Goal: Task Accomplishment & Management: Use online tool/utility

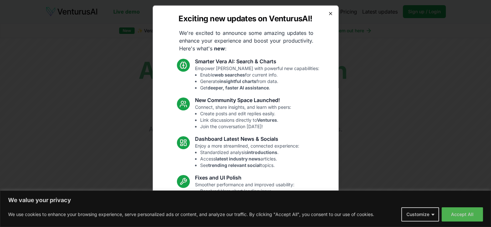
click at [328, 12] on icon "button" at bounding box center [330, 13] width 5 height 5
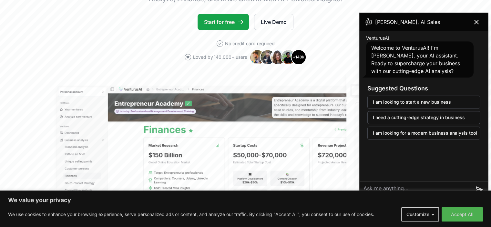
scroll to position [137, 0]
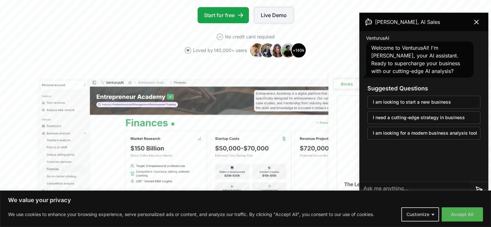
click at [269, 16] on link "Live Demo" at bounding box center [273, 15] width 39 height 16
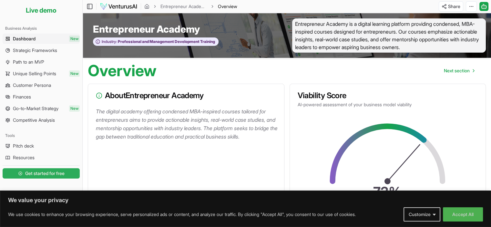
click at [55, 169] on link "Get started for free" at bounding box center [41, 173] width 77 height 13
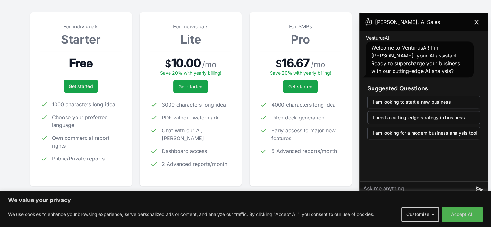
scroll to position [99, 0]
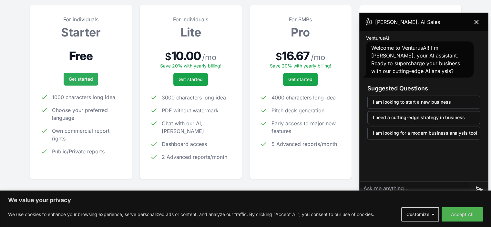
click at [85, 77] on link "Get started" at bounding box center [81, 79] width 35 height 13
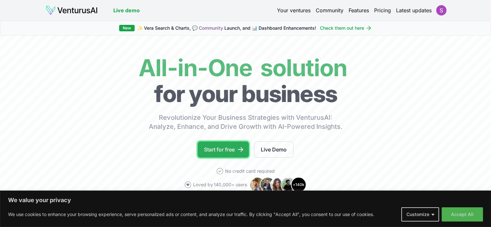
click at [208, 151] on link "Start for free" at bounding box center [222, 149] width 51 height 16
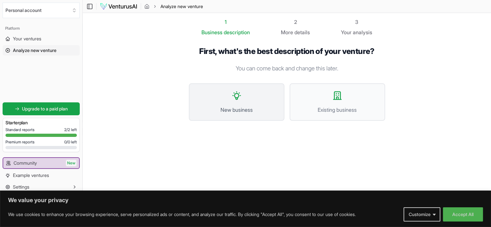
click at [234, 113] on span "New business" at bounding box center [236, 110] width 81 height 8
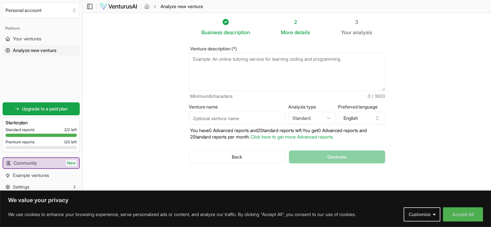
click at [235, 59] on textarea "Venture description (*)" at bounding box center [287, 72] width 196 height 38
paste textarea "EventP platform to connect caterers and event organizers"
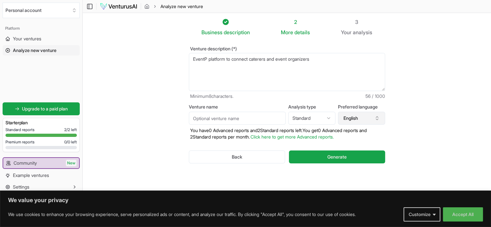
type textarea "EventP platform to connect caterers and event organizers"
click at [371, 118] on button "English" at bounding box center [361, 118] width 47 height 13
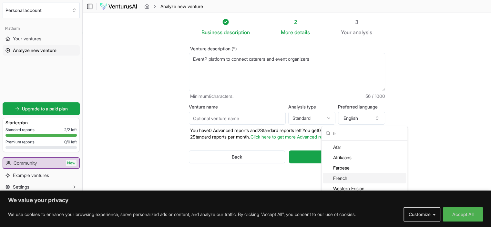
type input "fr"
click at [339, 178] on div "French" at bounding box center [364, 178] width 83 height 10
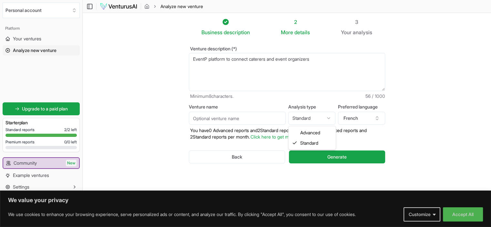
click at [317, 118] on html "We value your privacy We use cookies to enhance your browsing experience, serve…" at bounding box center [245, 113] width 491 height 227
click at [169, 113] on section "Business description 2 More details 3 Your analysis Venture description (*) Eve…" at bounding box center [287, 104] width 408 height 182
click at [350, 116] on button "French" at bounding box center [361, 118] width 47 height 13
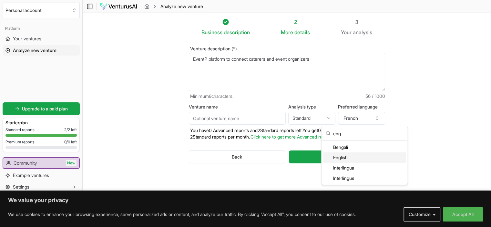
type input "eng"
click at [343, 156] on div "English" at bounding box center [364, 157] width 83 height 10
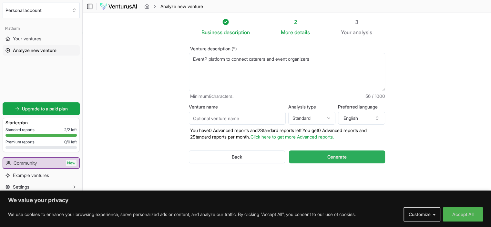
click at [335, 156] on span "Generate" at bounding box center [336, 157] width 19 height 6
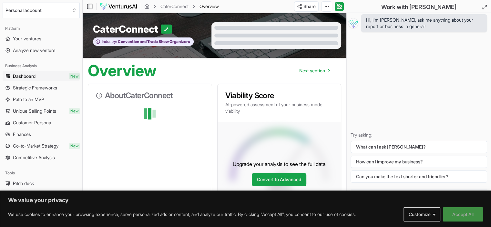
click at [459, 211] on button "Accept All" at bounding box center [463, 214] width 40 height 14
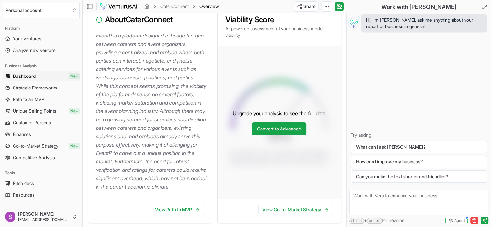
scroll to position [93, 0]
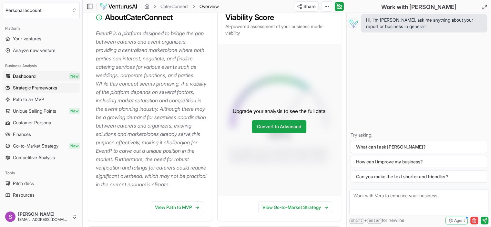
click at [46, 88] on span "Strategic Frameworks" at bounding box center [35, 88] width 44 height 6
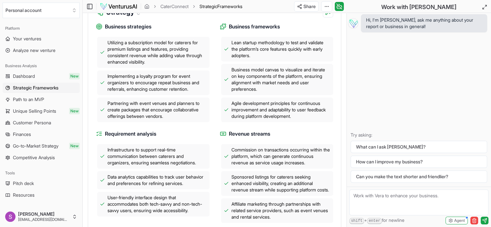
scroll to position [207, 0]
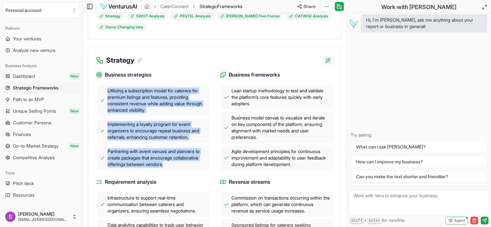
drag, startPoint x: 106, startPoint y: 97, endPoint x: 181, endPoint y: 174, distance: 107.5
click at [181, 170] on div "Utilizing a subscription model for caterers for premium listings and features, …" at bounding box center [153, 127] width 114 height 85
copy div "Utilizing a subscription model for caterers for premium listings and features, …"
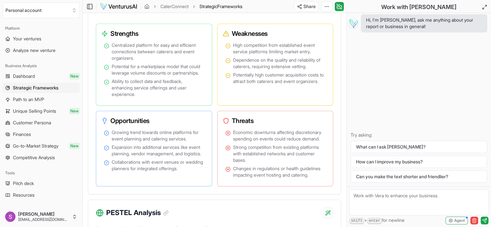
scroll to position [505, 0]
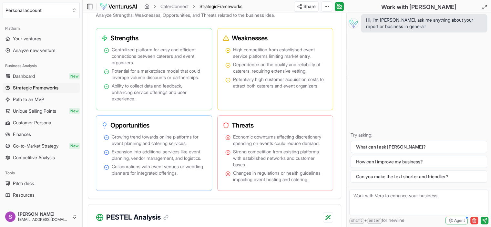
click at [465, 67] on div "Hi, I'm [PERSON_NAME], ask me anything about your report or business in general…" at bounding box center [419, 100] width 144 height 174
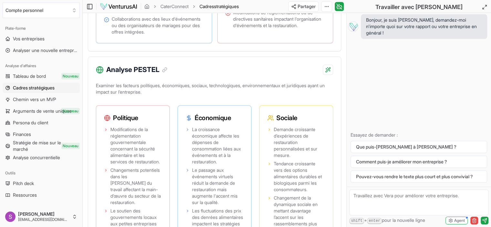
scroll to position [743, 0]
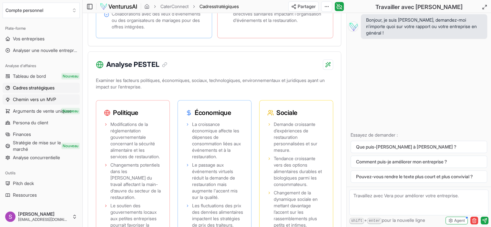
click at [37, 96] on span "Chemin vers un MVP" at bounding box center [34, 99] width 43 height 6
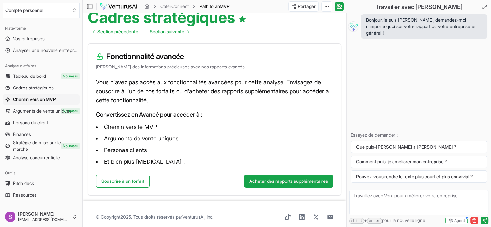
scroll to position [67, 0]
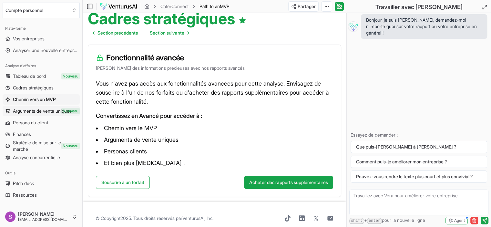
click at [9, 109] on icon at bounding box center [7, 110] width 5 height 5
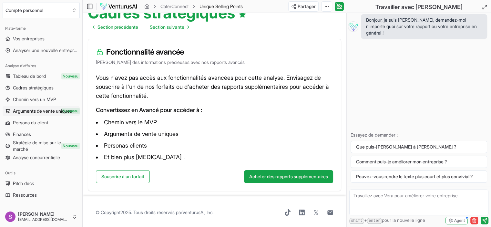
scroll to position [74, 0]
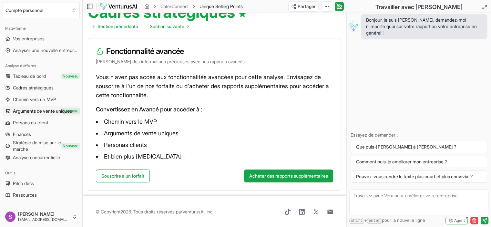
click at [29, 145] on font "Stratégie de mise sur le marché" at bounding box center [37, 146] width 48 height 12
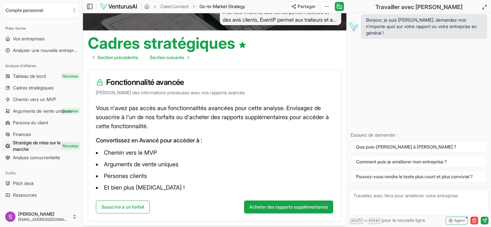
scroll to position [74, 0]
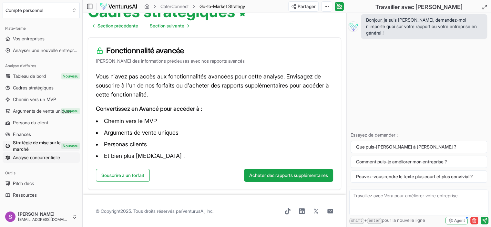
click at [40, 155] on font "Analyse concurrentielle" at bounding box center [36, 157] width 47 height 5
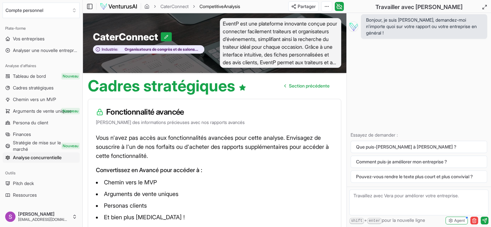
scroll to position [61, 0]
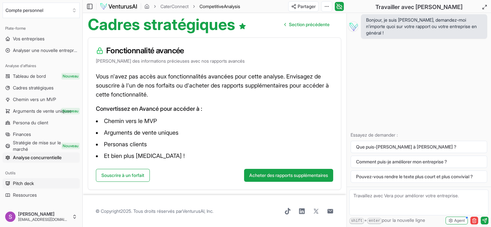
click at [14, 183] on font "Pitch deck" at bounding box center [23, 182] width 21 height 5
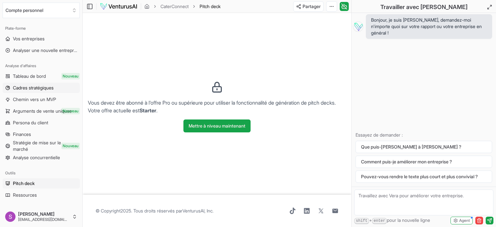
click at [30, 87] on font "Cadres stratégiques" at bounding box center [33, 87] width 41 height 5
